Goal: Information Seeking & Learning: Learn about a topic

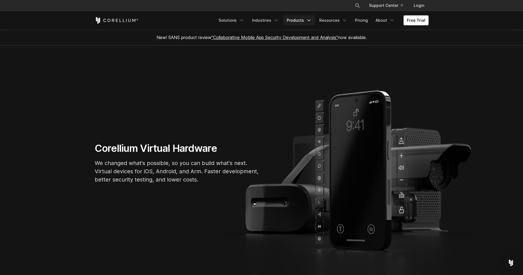
click at [291, 20] on link "Products" at bounding box center [299, 20] width 32 height 10
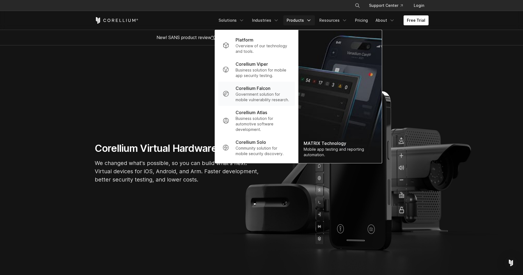
click at [263, 93] on p "Government solution for mobile vulnerability research." at bounding box center [263, 96] width 55 height 11
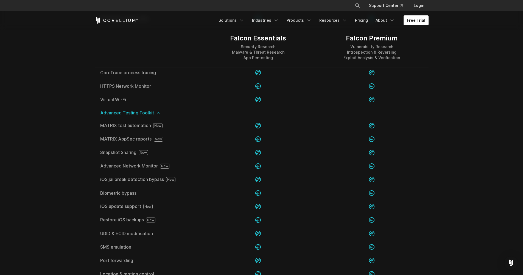
scroll to position [555, 0]
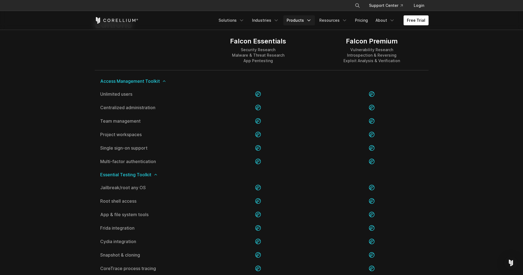
click at [304, 22] on link "Products" at bounding box center [299, 20] width 32 height 10
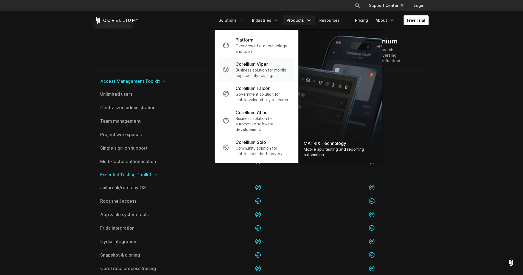
click at [265, 68] on p "Business solution for mobile app security testing." at bounding box center [263, 72] width 55 height 11
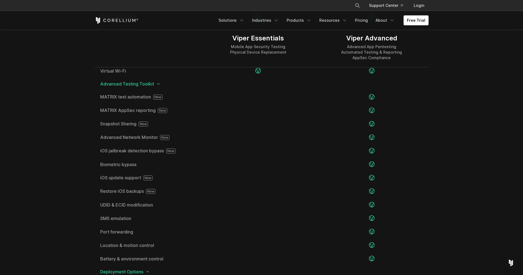
scroll to position [908, 0]
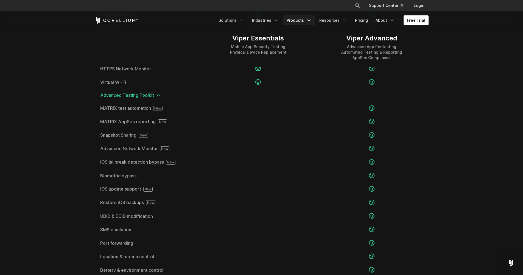
click at [294, 24] on link "Products" at bounding box center [299, 20] width 32 height 10
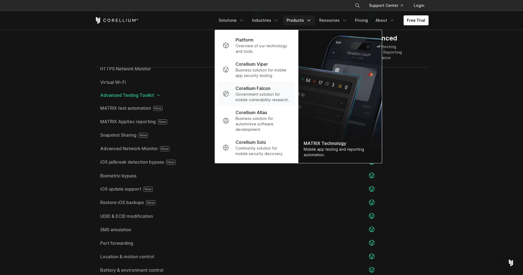
click at [264, 96] on p "Government solution for mobile vulnerability research." at bounding box center [263, 96] width 55 height 11
